Goal: Task Accomplishment & Management: Complete application form

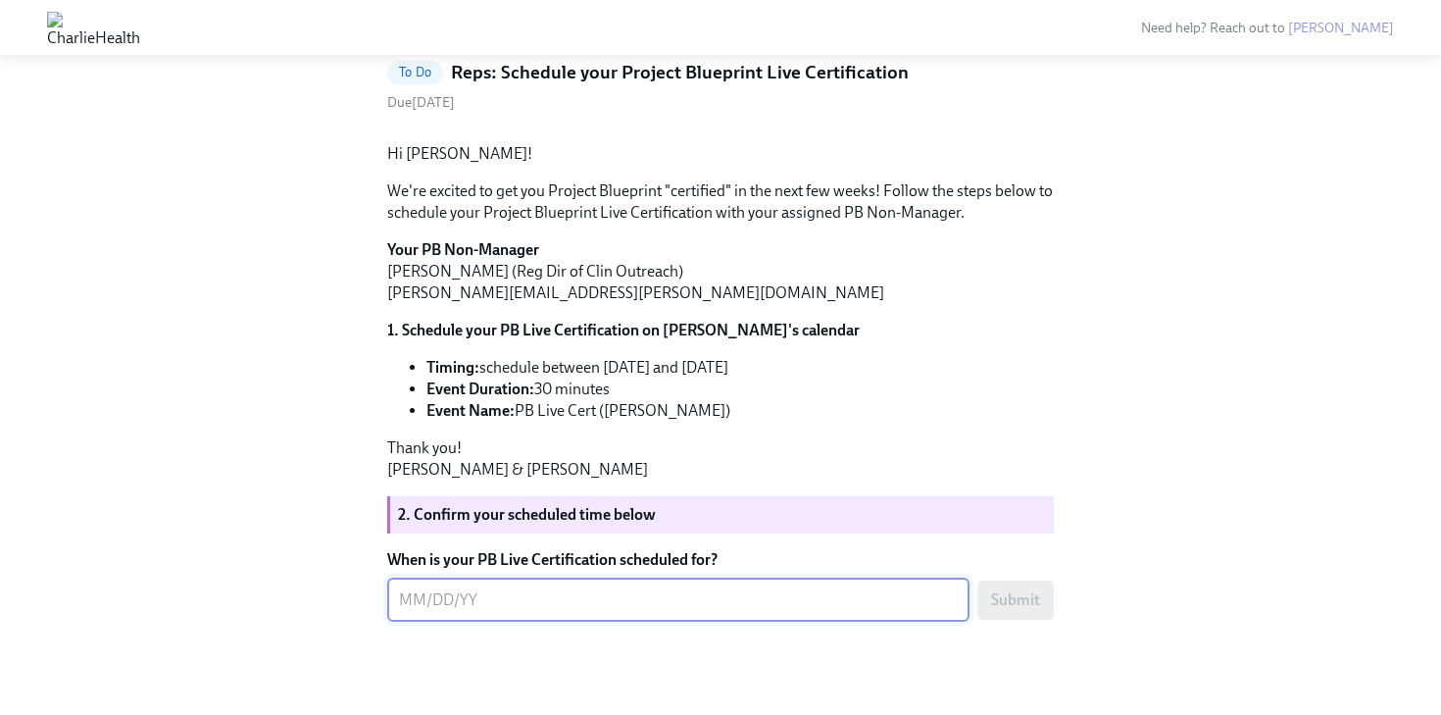
scroll to position [215, 0]
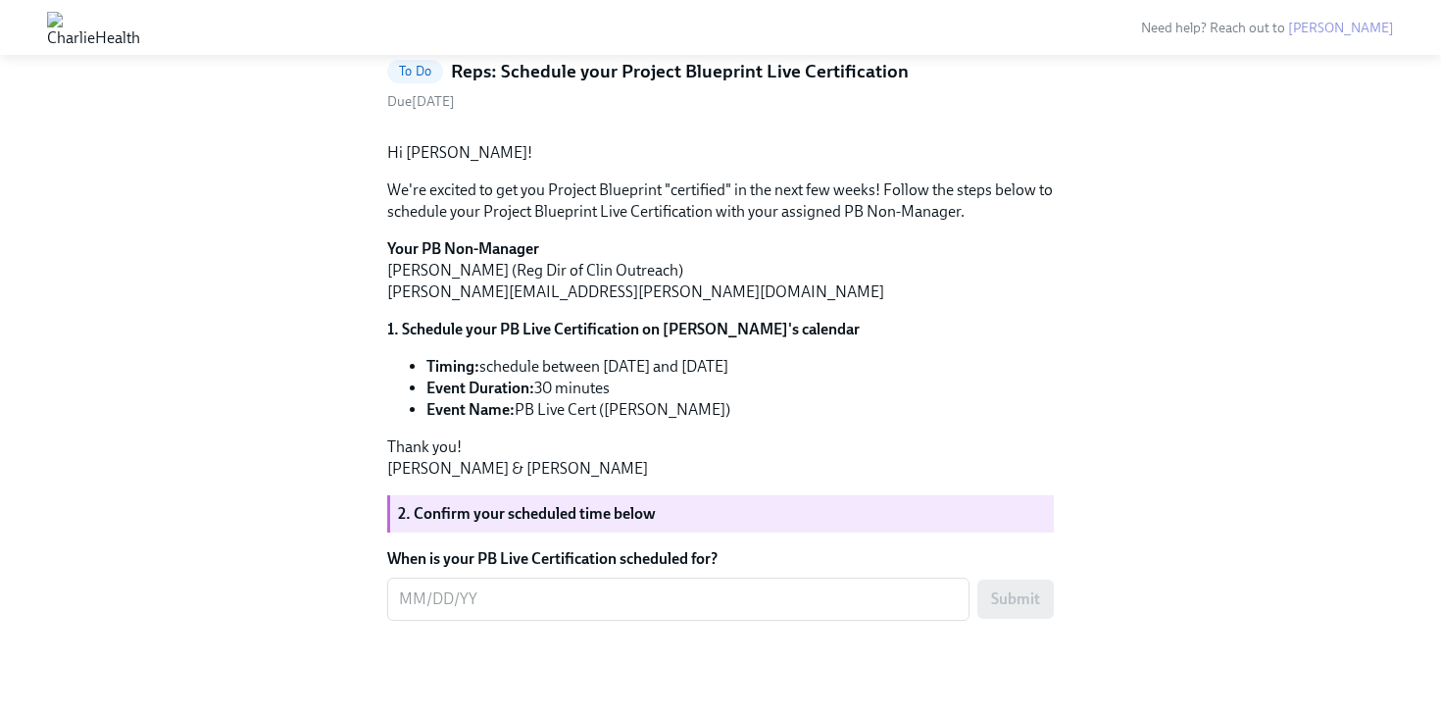
click at [416, 570] on label "When is your PB Live Certification scheduled for?" at bounding box center [720, 559] width 667 height 22
click at [416, 606] on textarea "When is your PB Live Certification scheduled for?" at bounding box center [678, 599] width 559 height 24
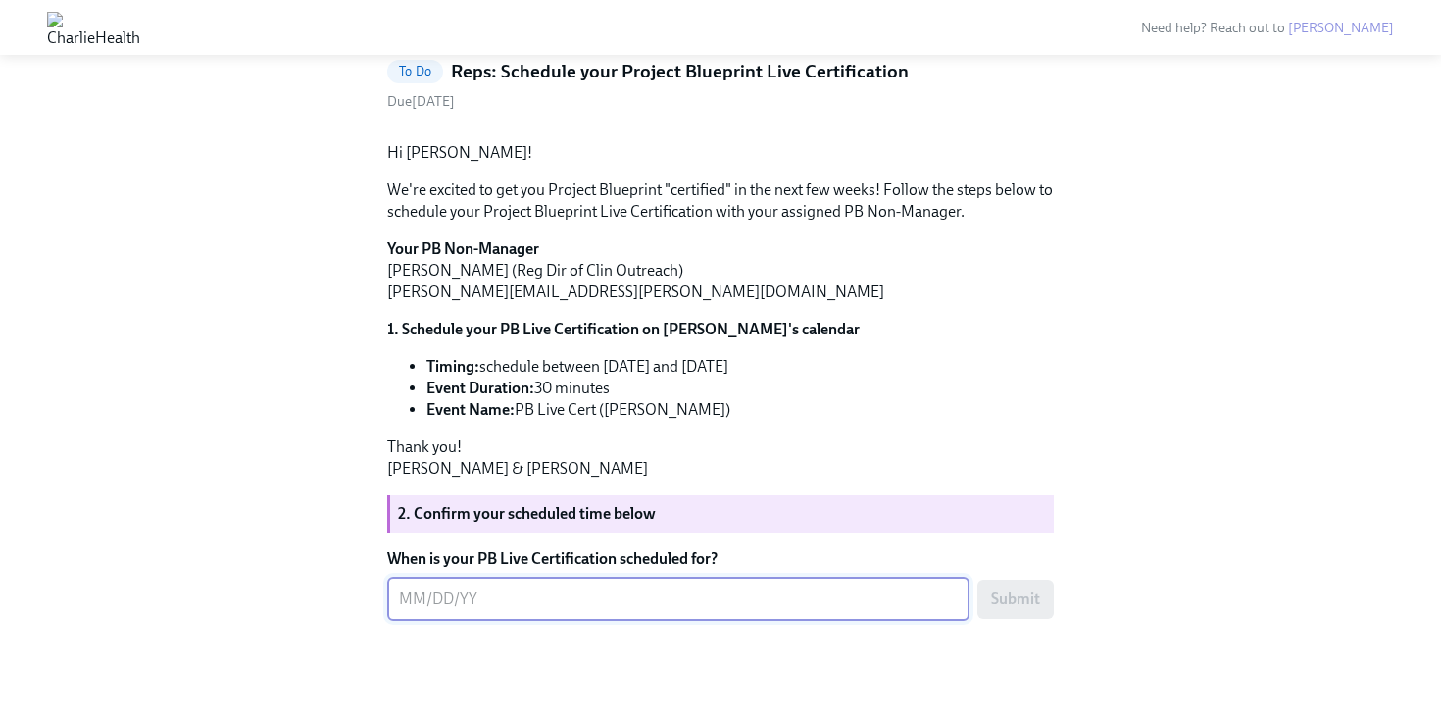
click at [411, 611] on textarea "When is your PB Live Certification scheduled for?" at bounding box center [678, 599] width 559 height 24
type textarea "10/02/2025"
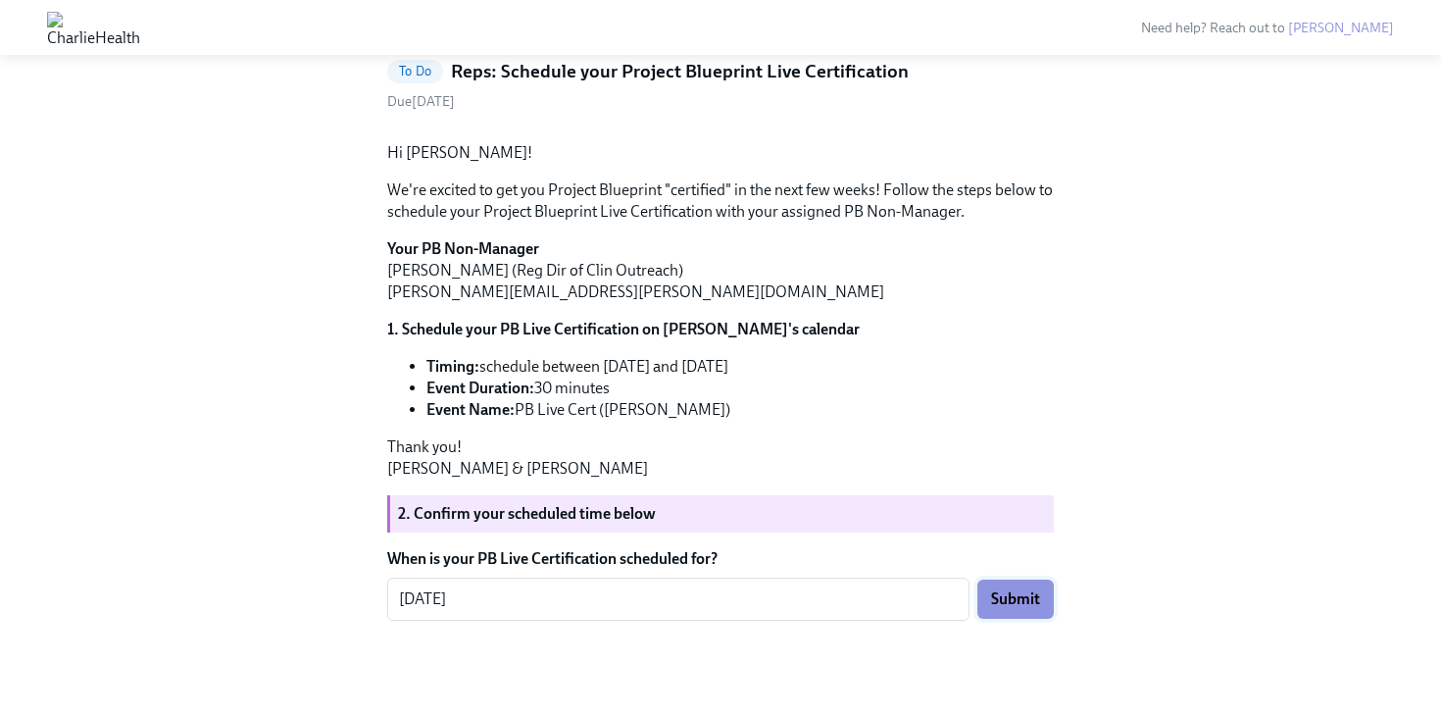
click at [1021, 616] on button "Submit" at bounding box center [1016, 598] width 76 height 39
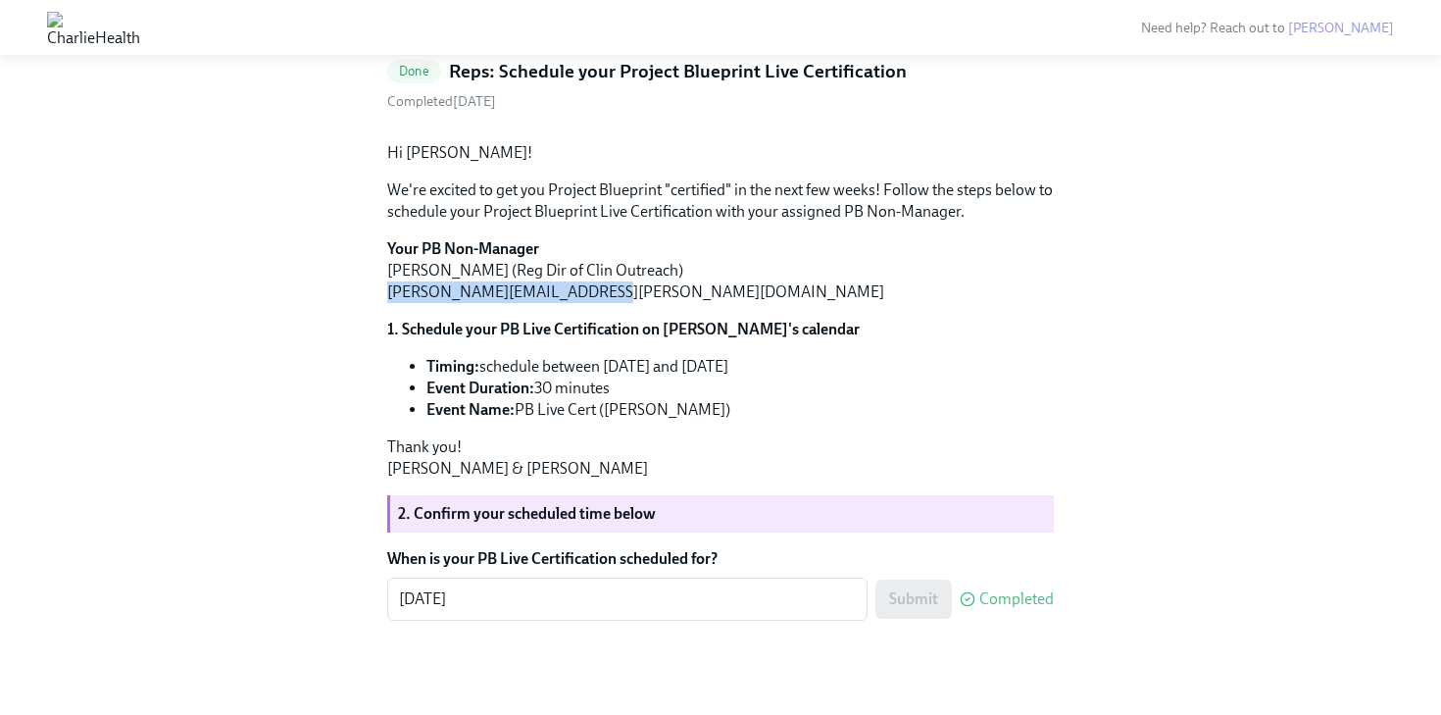
drag, startPoint x: 602, startPoint y: 316, endPoint x: 369, endPoint y: 315, distance: 233.3
click at [369, 315] on div "Back to Project Blueprint Foundations Certification overview Done Reps: Schedul…" at bounding box center [720, 337] width 1379 height 662
copy p "ana.craig@charliehealth.com"
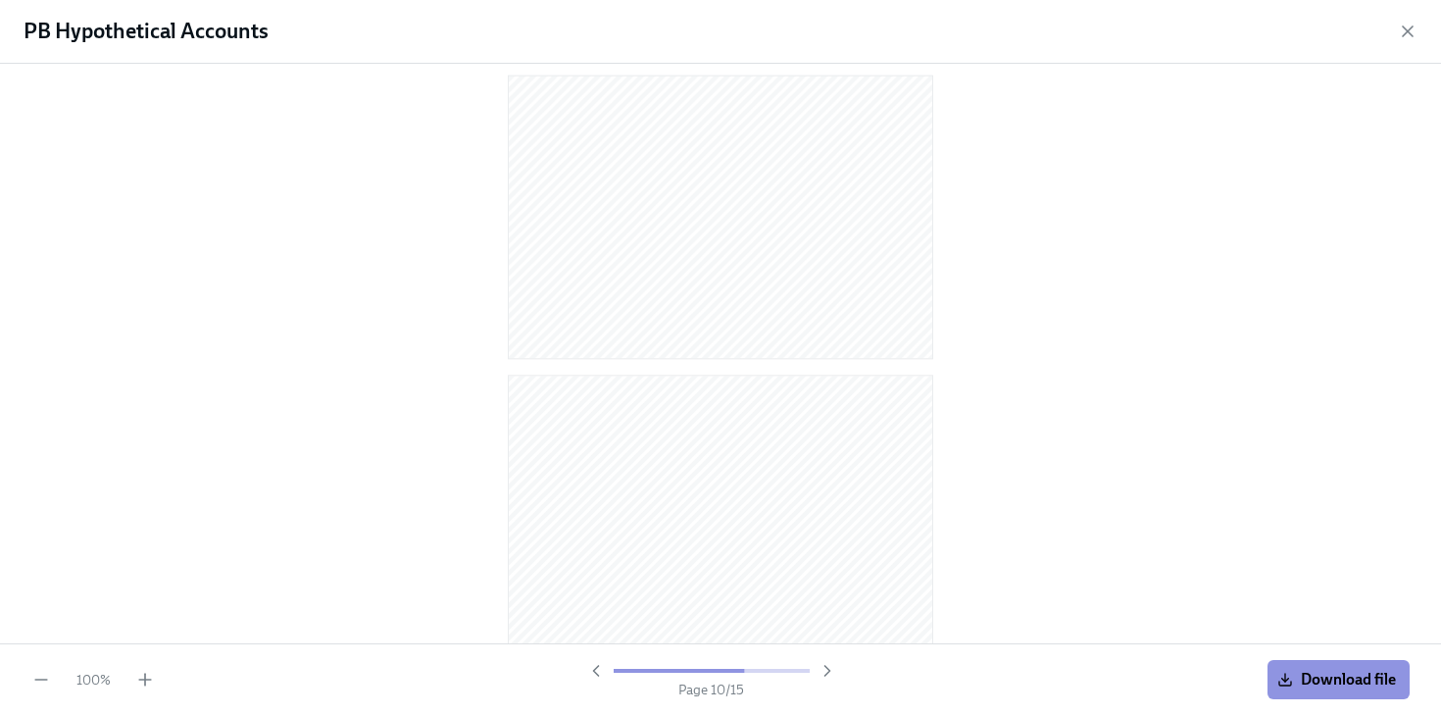
scroll to position [3932, 0]
click at [1308, 676] on span "Download file" at bounding box center [1338, 680] width 115 height 20
